Goal: Information Seeking & Learning: Learn about a topic

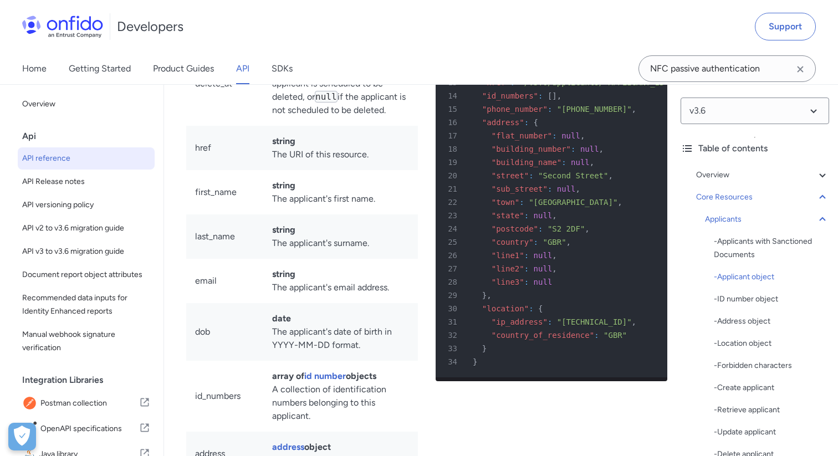
scroll to position [12725, 0]
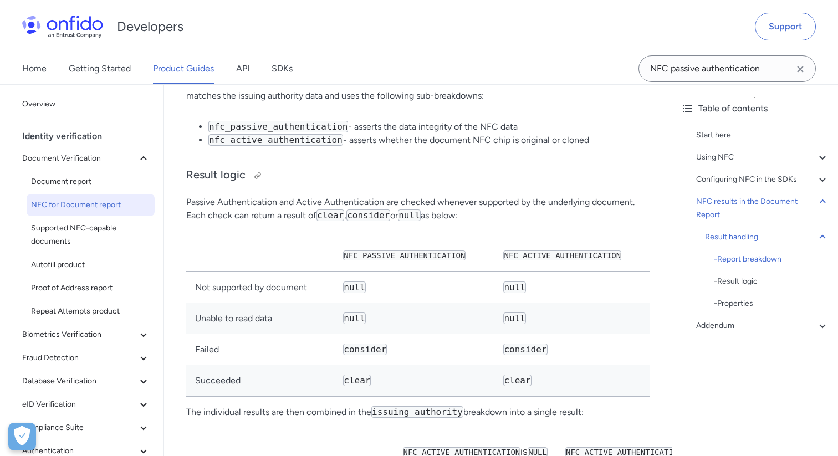
click at [409, 185] on h3 "Result logic" at bounding box center [417, 176] width 463 height 18
drag, startPoint x: 532, startPoint y: 166, endPoint x: 485, endPoint y: 163, distance: 46.6
click at [485, 134] on li "nfc_passive_authentication - asserts the data integrity of the NFC data" at bounding box center [428, 126] width 441 height 13
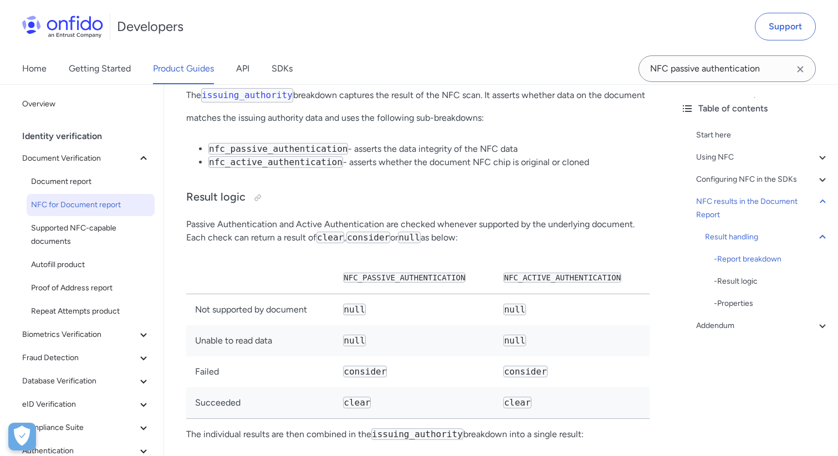
scroll to position [5054, 0]
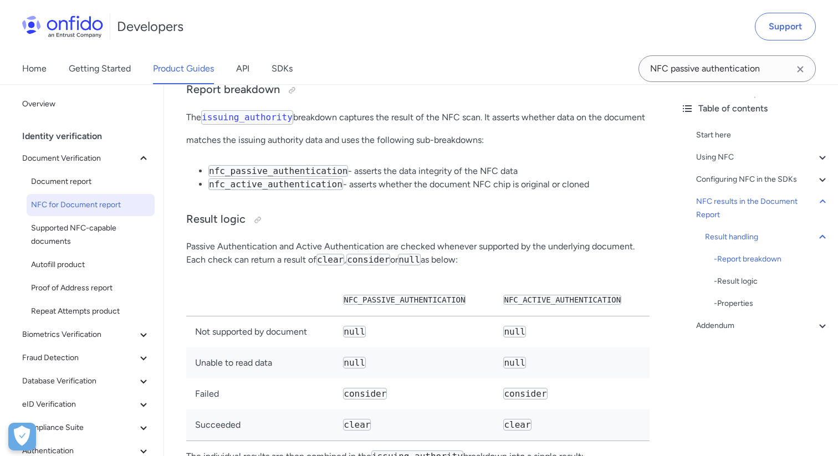
drag, startPoint x: 187, startPoint y: 157, endPoint x: 528, endPoint y: 209, distance: 344.6
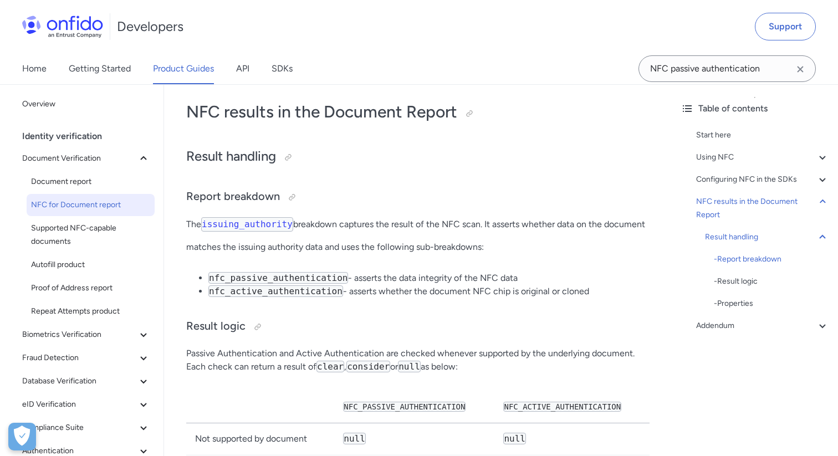
scroll to position [4943, 0]
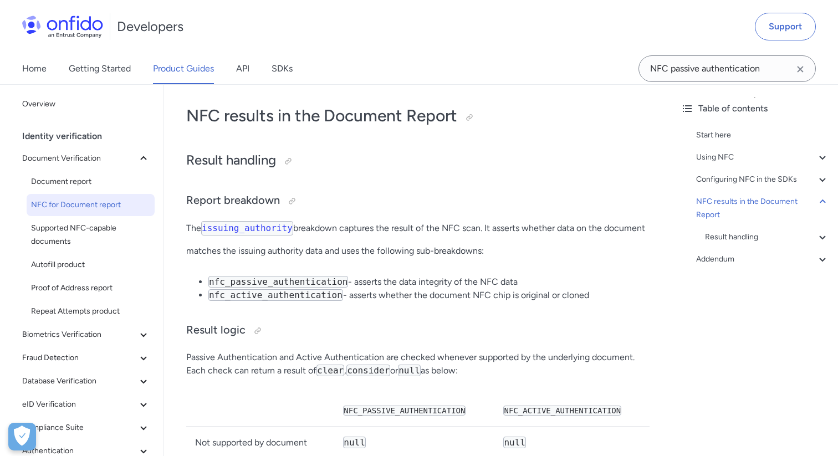
copy div "The issuing_authority breakdown captures the result of the NFC scan. It asserts…"
click at [473, 122] on div at bounding box center [469, 117] width 9 height 9
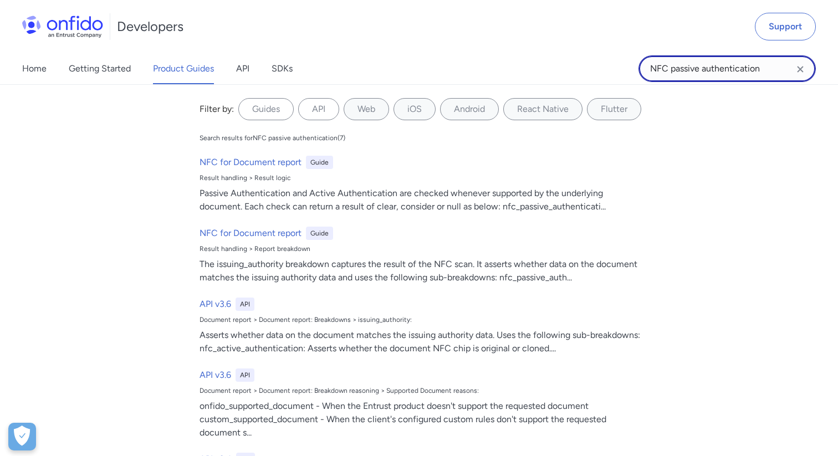
drag, startPoint x: 765, startPoint y: 71, endPoint x: 599, endPoint y: 72, distance: 166.2
click at [599, 72] on div "Home Getting Started Product Guides API SDKs NFC passive authentication NFC pas…" at bounding box center [419, 68] width 838 height 31
paste input "b529ed34-296b-4906-aadf-e236a7039650"
type input "b529ed34-296b-4906-aadf-e236a7039650"
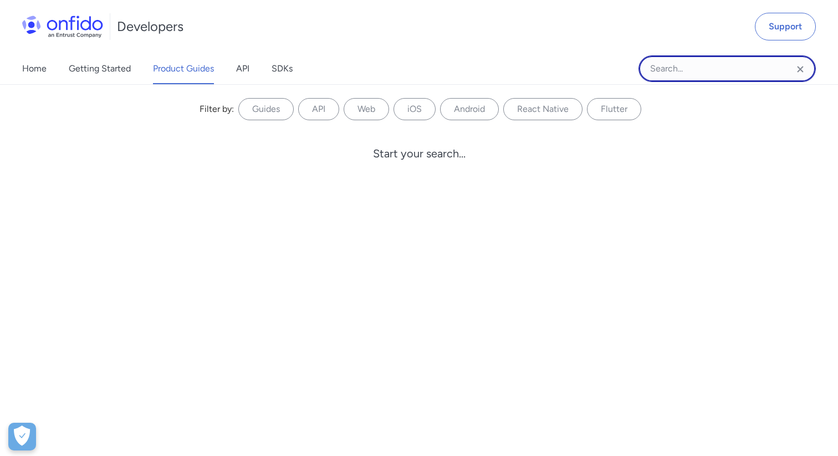
paste input "Conclusive document quality"
type input "Conclusive document quality"
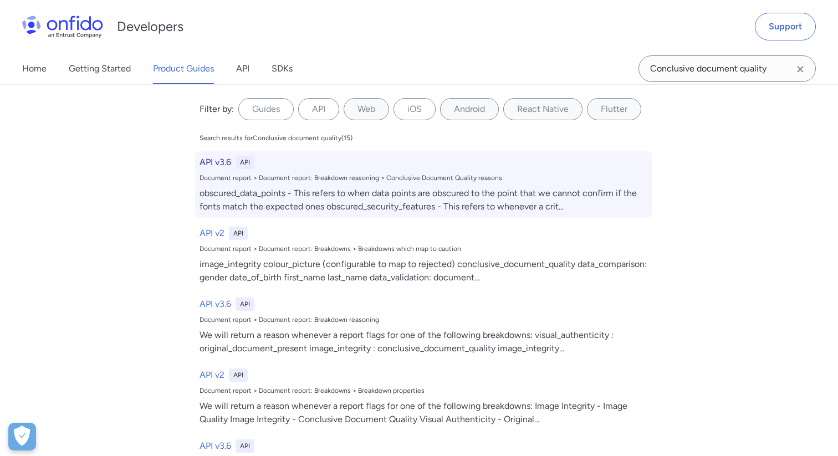
click at [279, 196] on div "obscured_data_points - This refers to when data points are obscured to the poin…" at bounding box center [423, 200] width 448 height 27
select select "http"
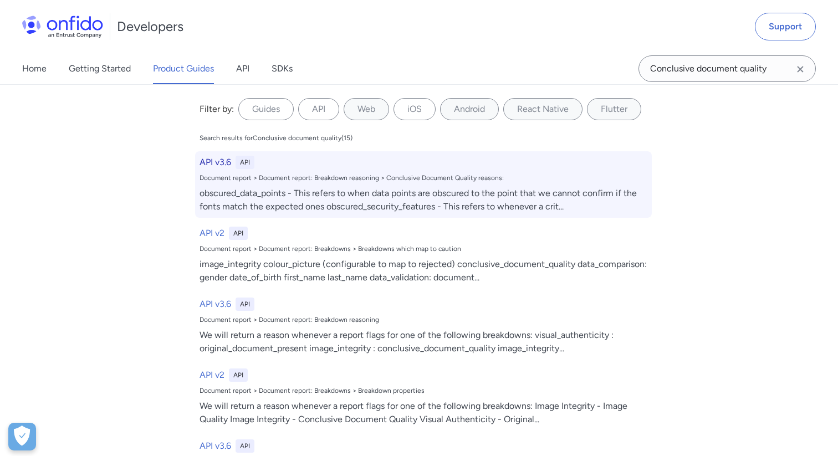
select select "http"
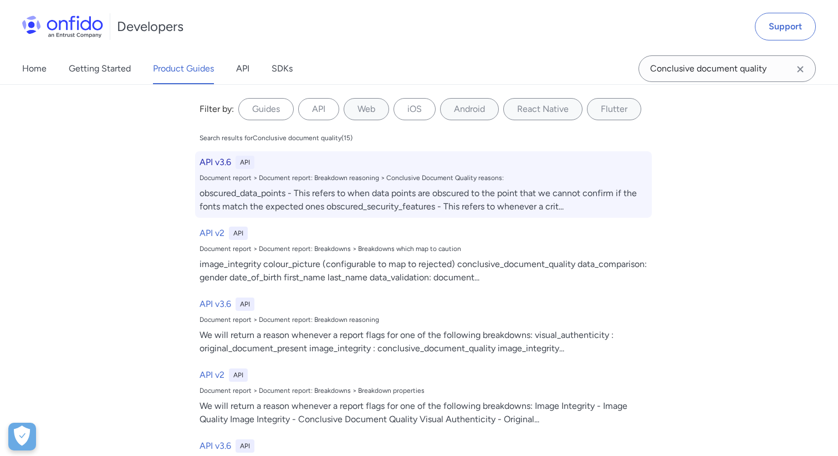
select select "http"
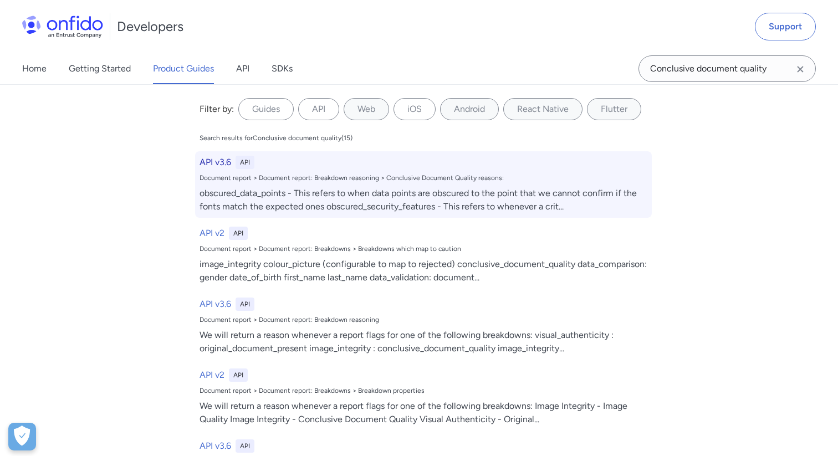
select select "http"
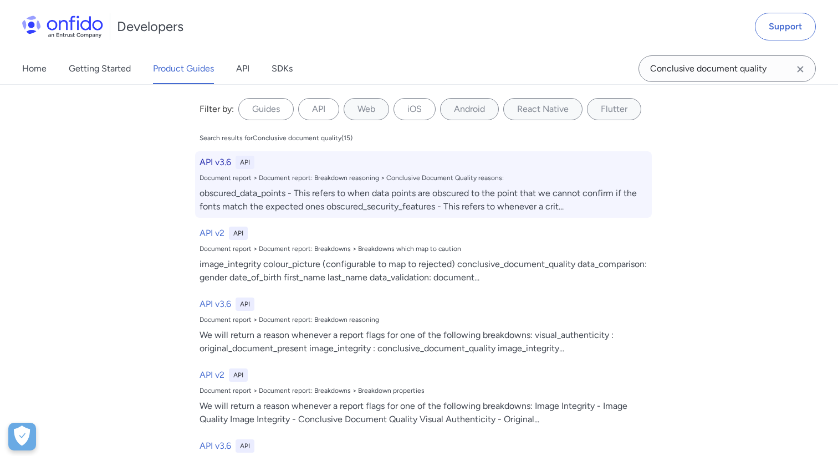
select select "http"
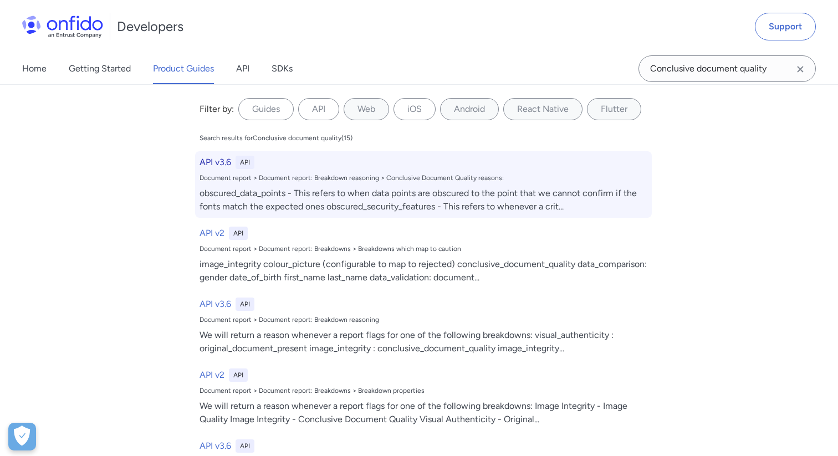
select select "http"
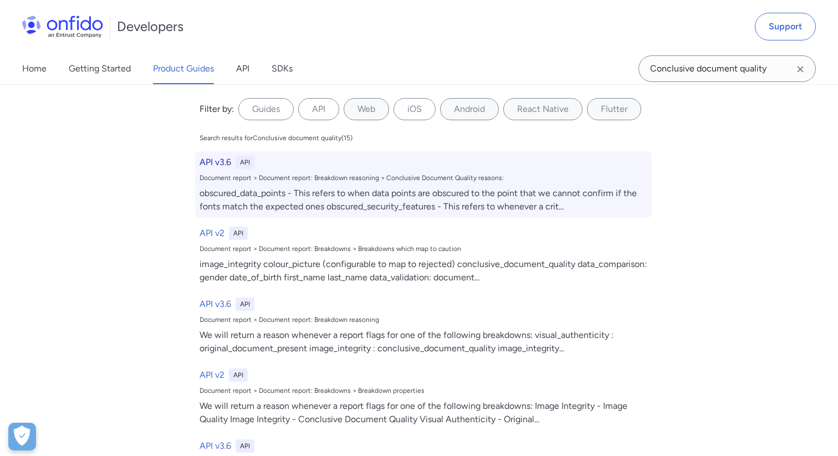
select select "http"
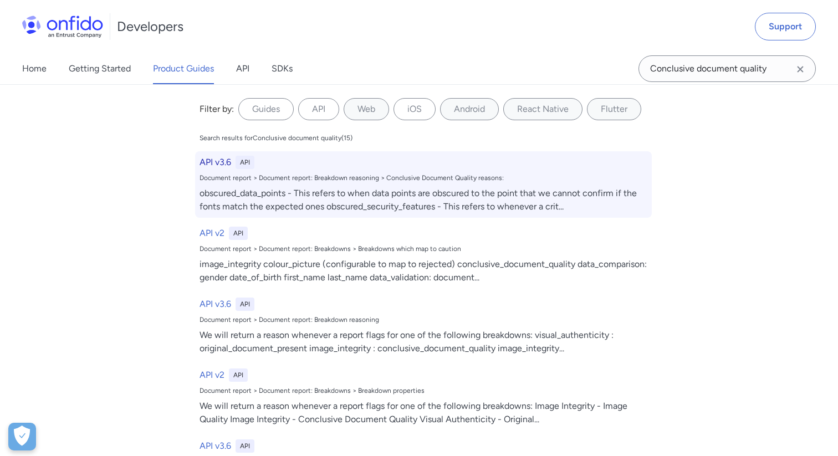
select select "http"
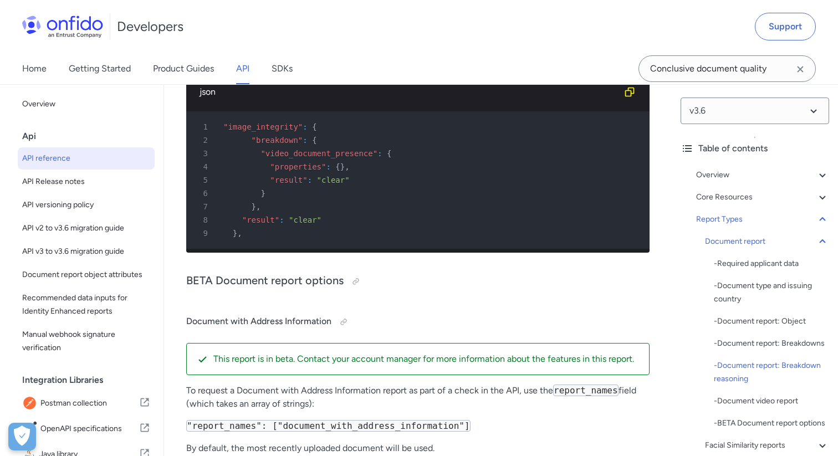
scroll to position [53777, 0]
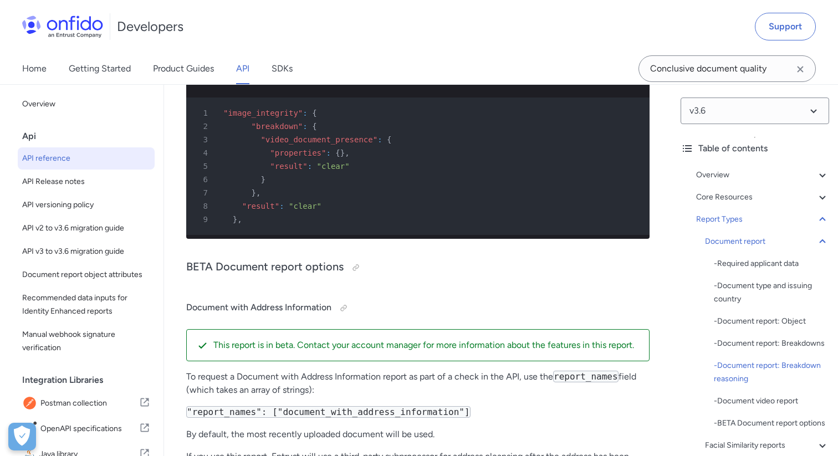
drag, startPoint x: 186, startPoint y: 106, endPoint x: 305, endPoint y: 103, distance: 118.6
copy h4 "Conclusive Document Quality"
